Goal: Transaction & Acquisition: Book appointment/travel/reservation

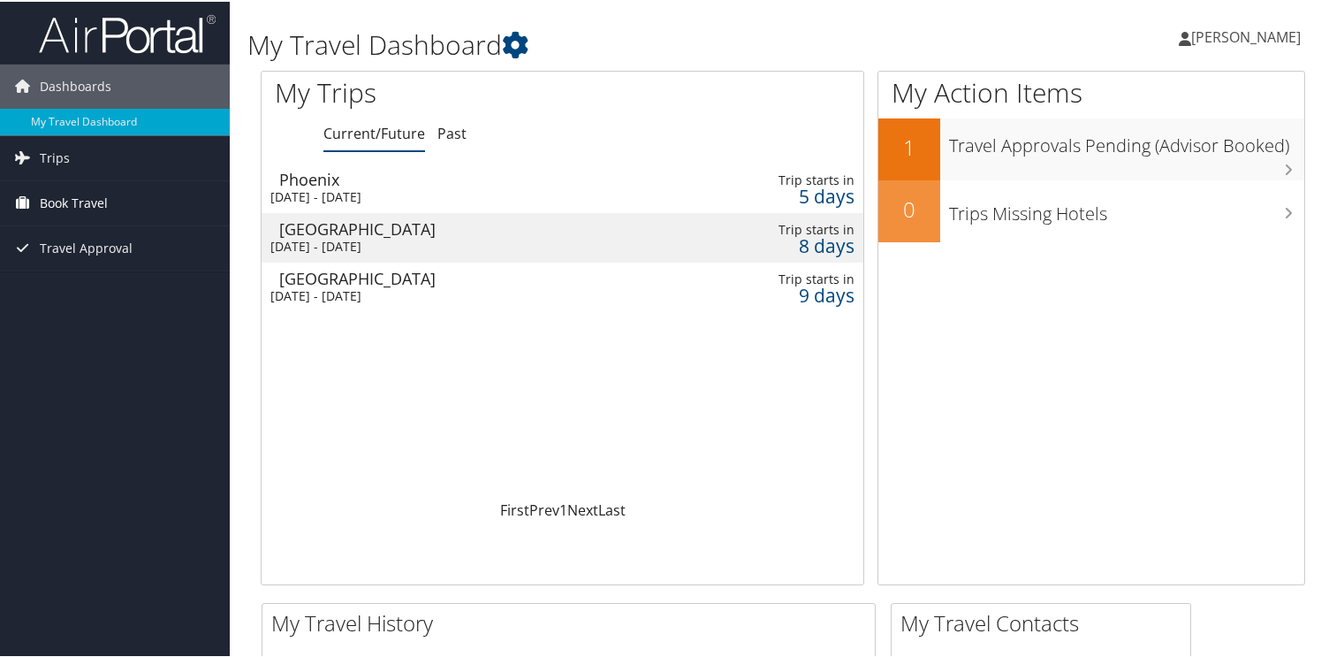
click at [87, 207] on span "Book Travel" at bounding box center [74, 201] width 68 height 44
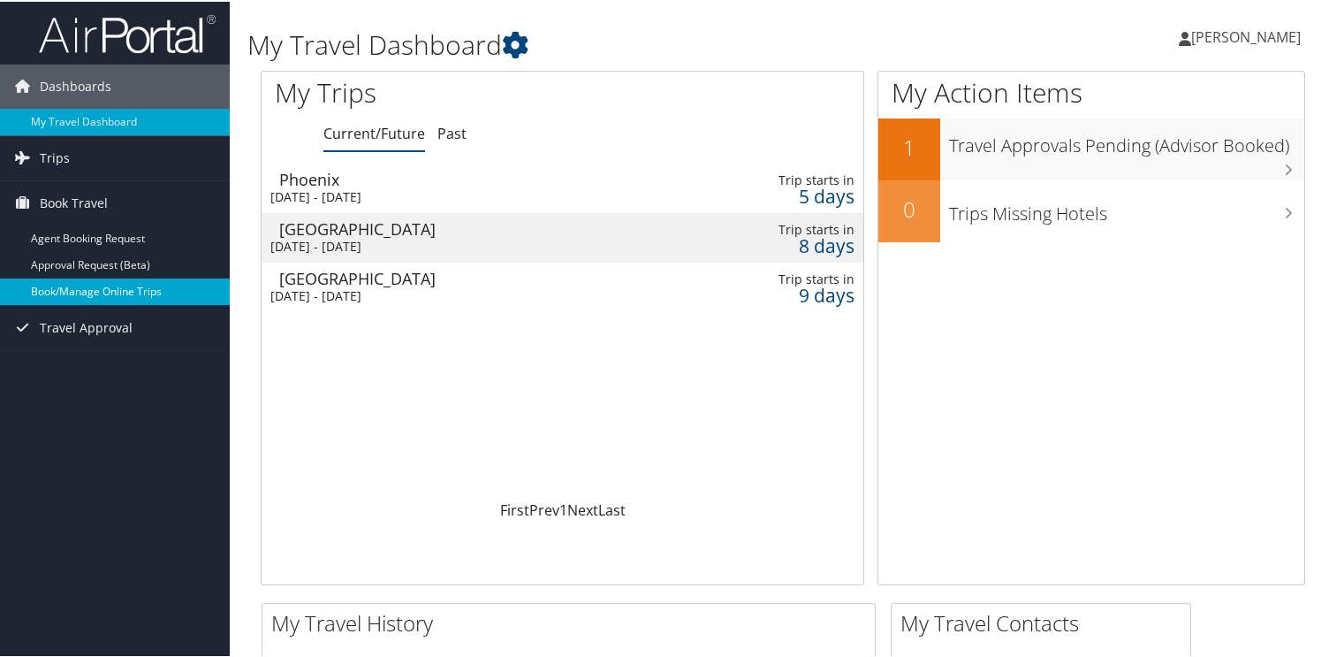
click at [103, 293] on link "Book/Manage Online Trips" at bounding box center [115, 290] width 230 height 27
